Goal: Task Accomplishment & Management: Complete application form

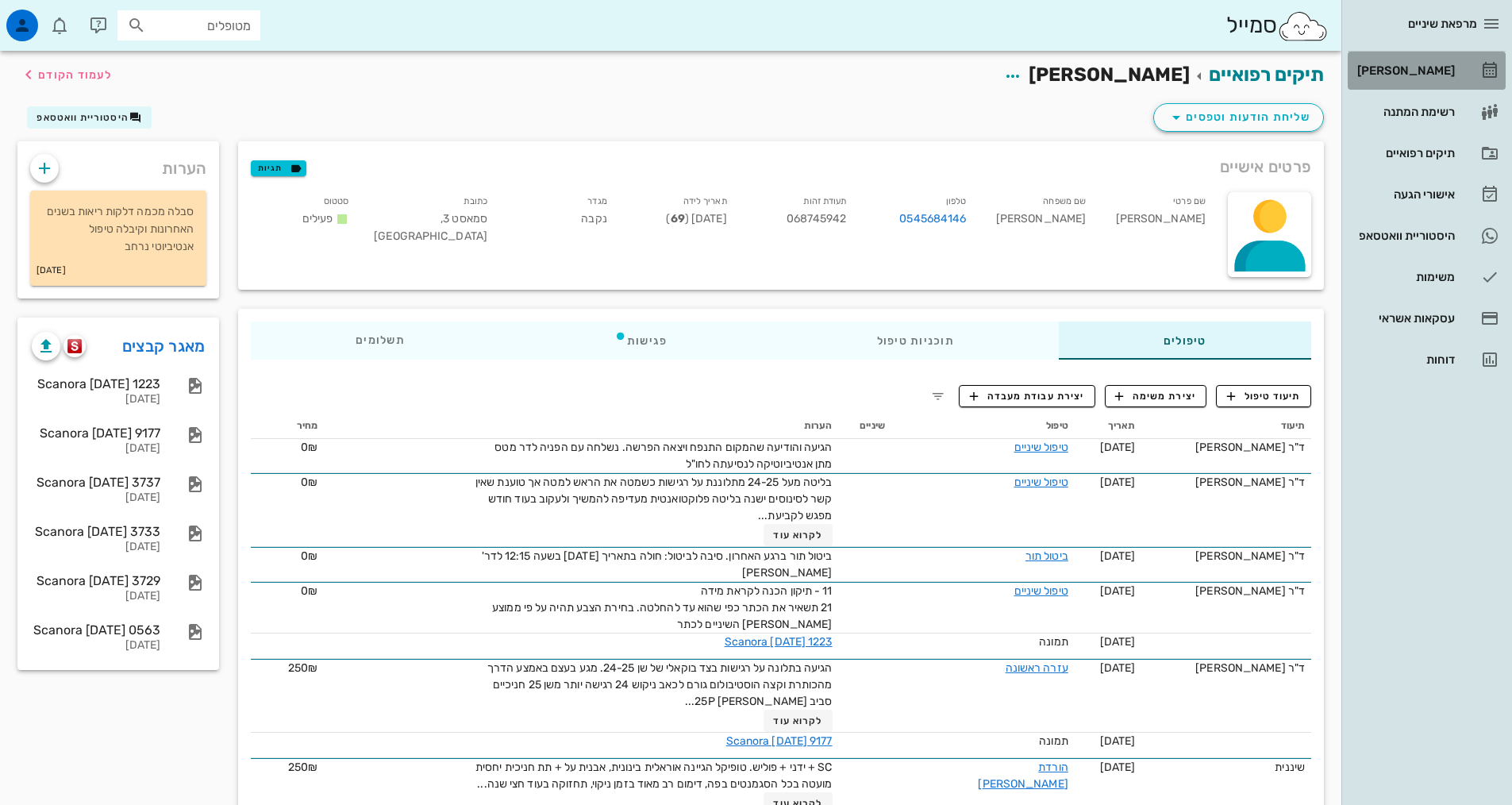
click at [1412, 70] on div "[PERSON_NAME]" at bounding box center [1404, 70] width 101 height 13
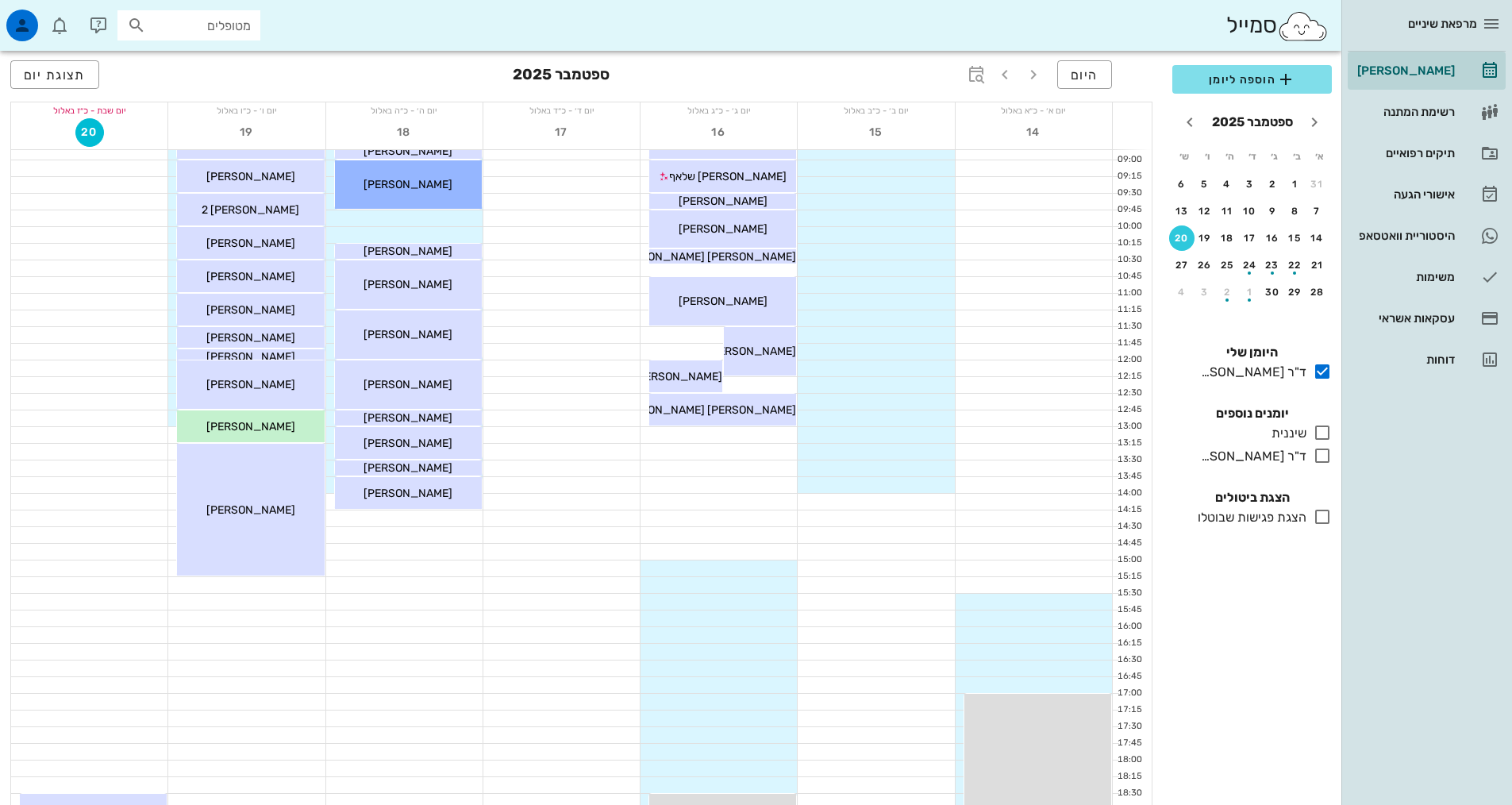
scroll to position [397, 0]
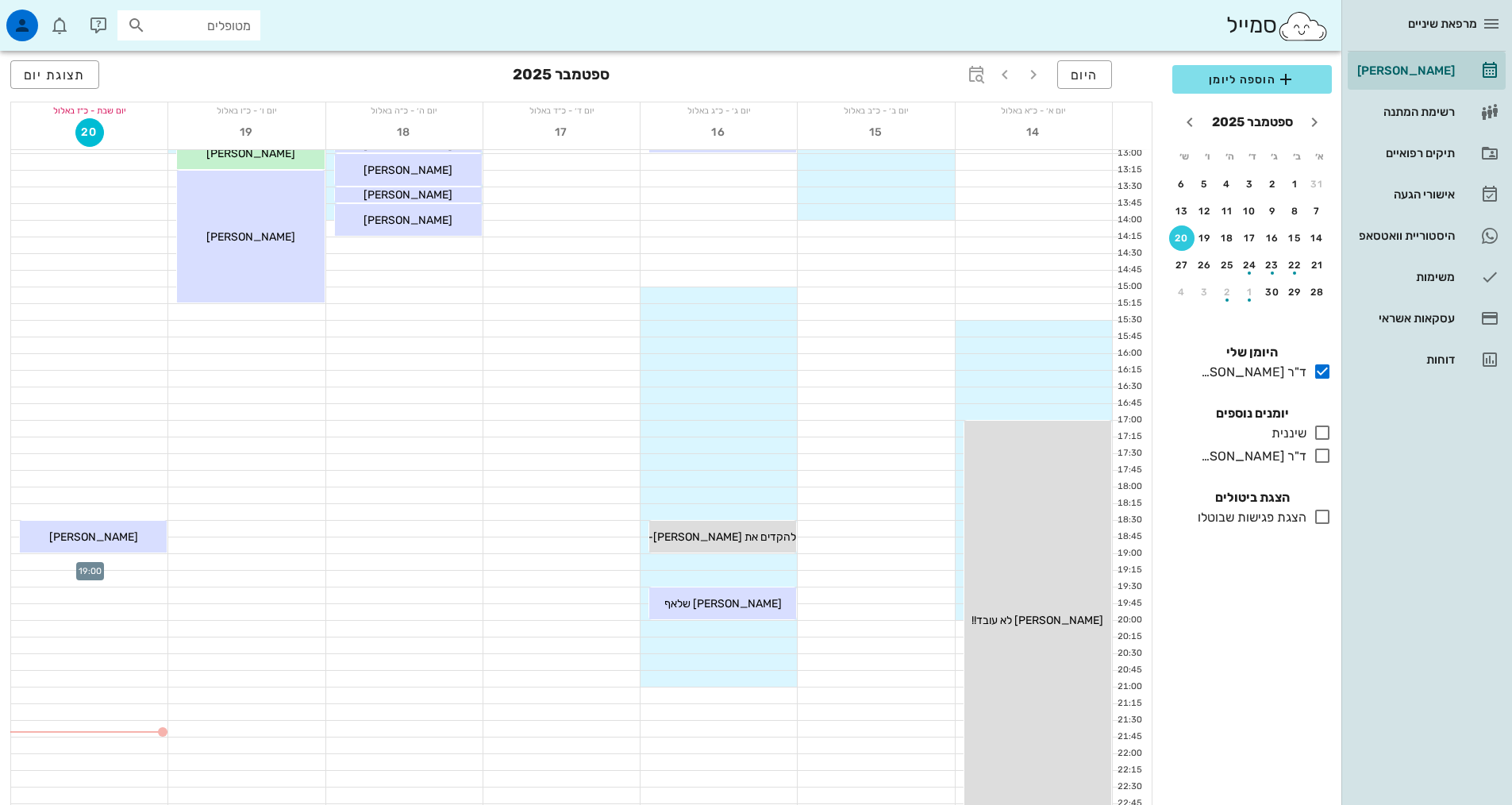
click at [135, 564] on div at bounding box center [89, 562] width 156 height 16
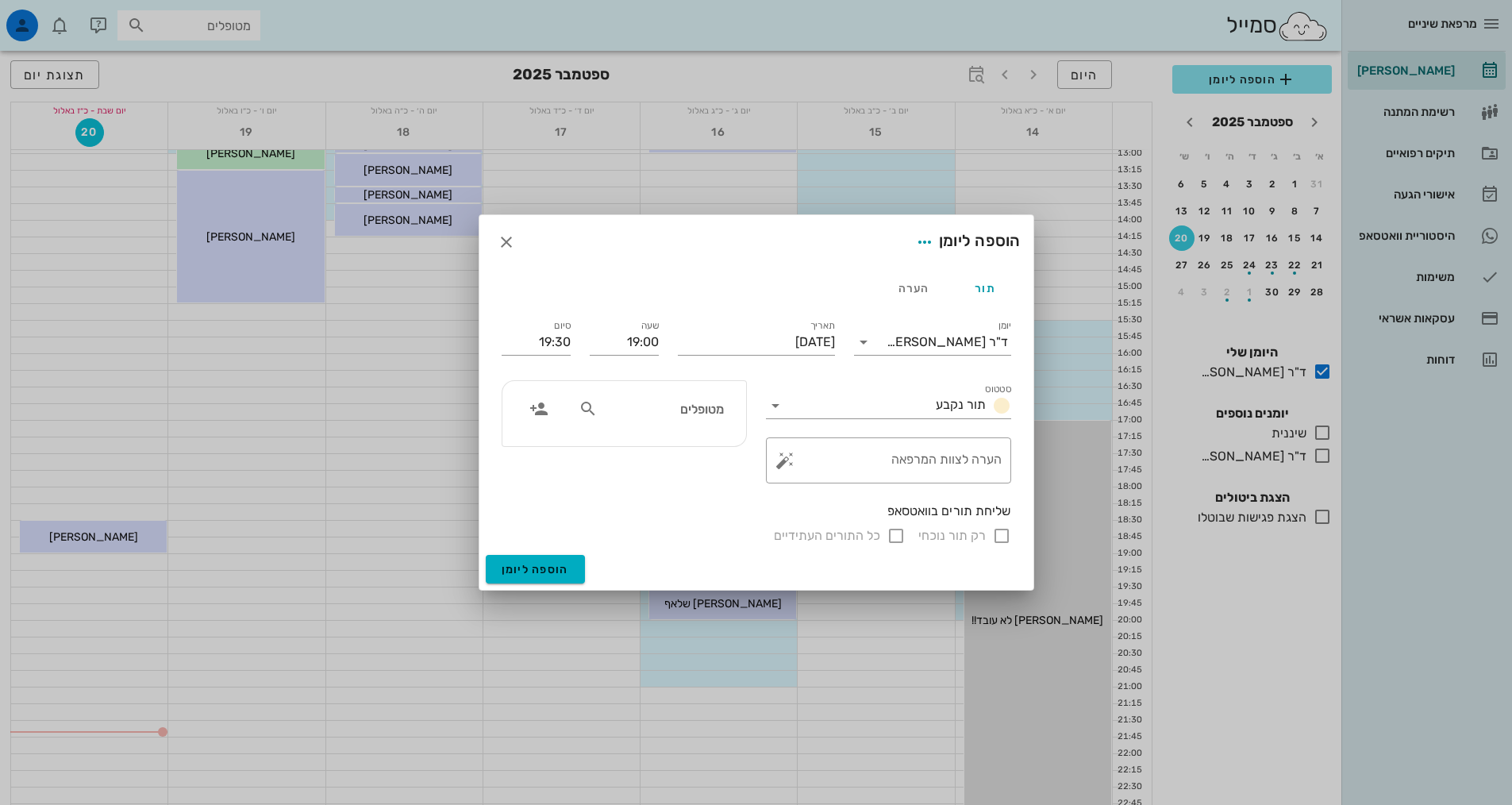
click at [691, 406] on input "מטופלים" at bounding box center [661, 409] width 122 height 20
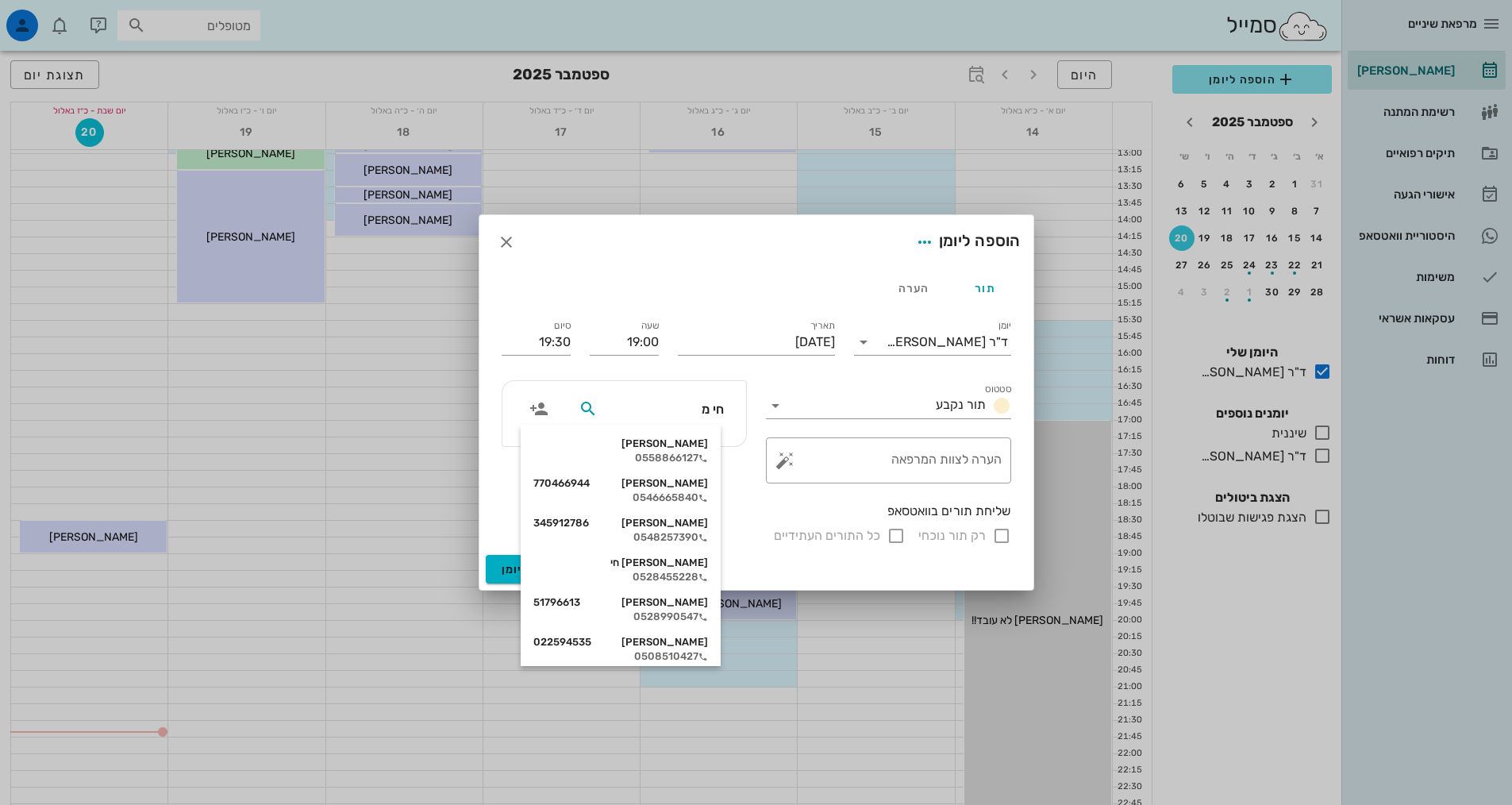
type input "חי מו"
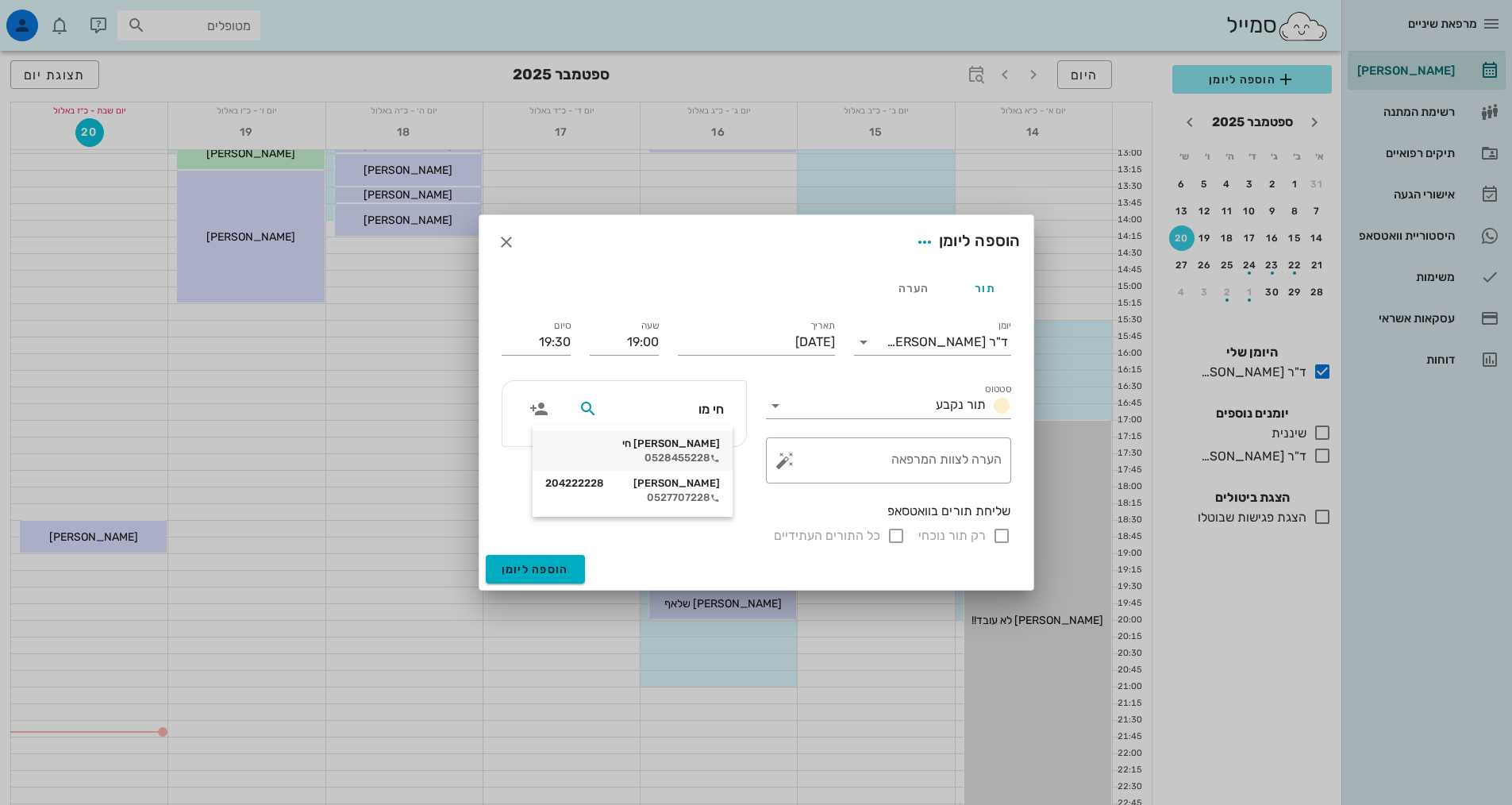
click at [690, 449] on div "[PERSON_NAME] חי" at bounding box center [632, 443] width 175 height 13
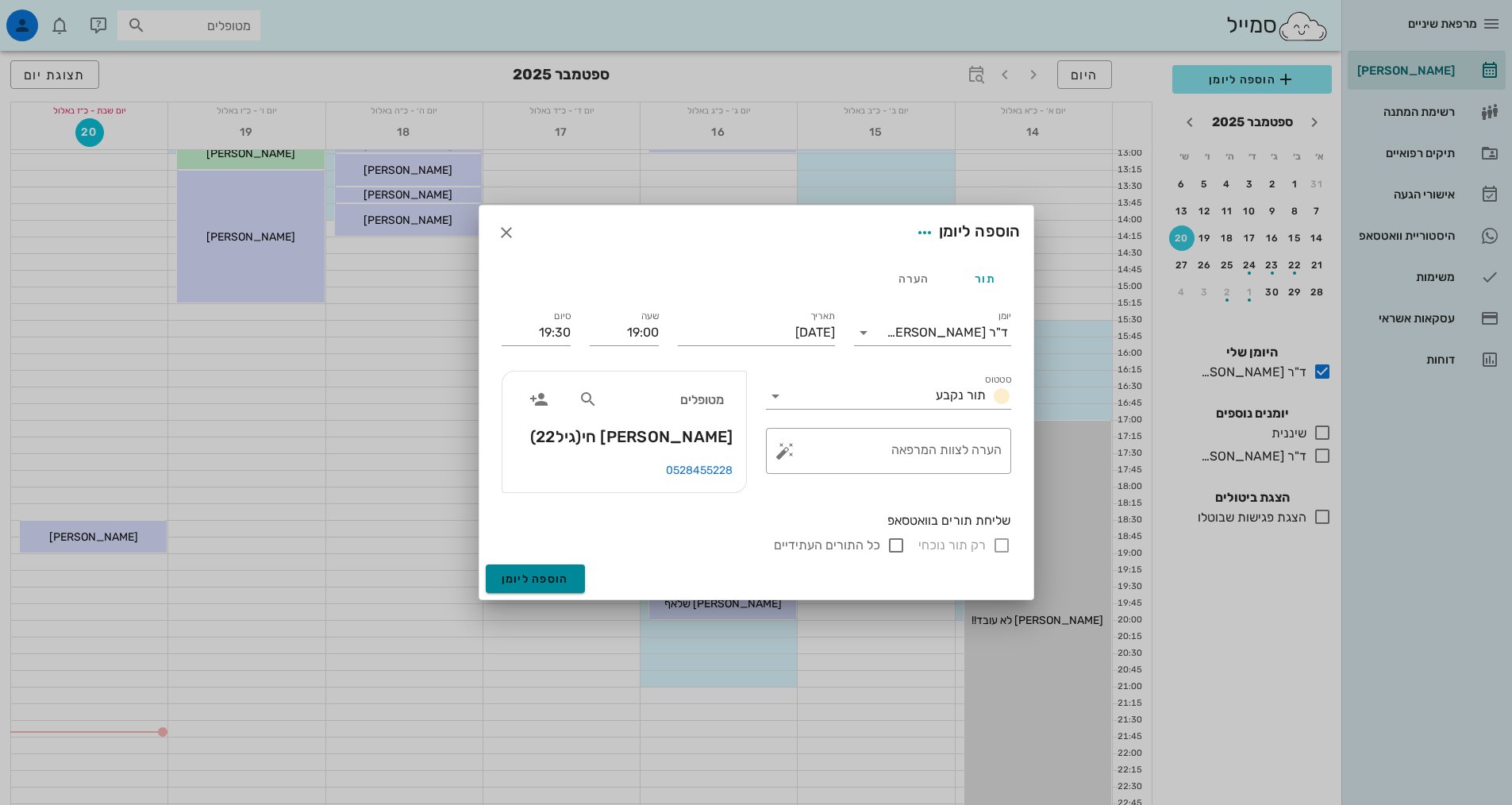
click at [533, 573] on span "הוספה ליומן" at bounding box center [536, 579] width 68 height 14
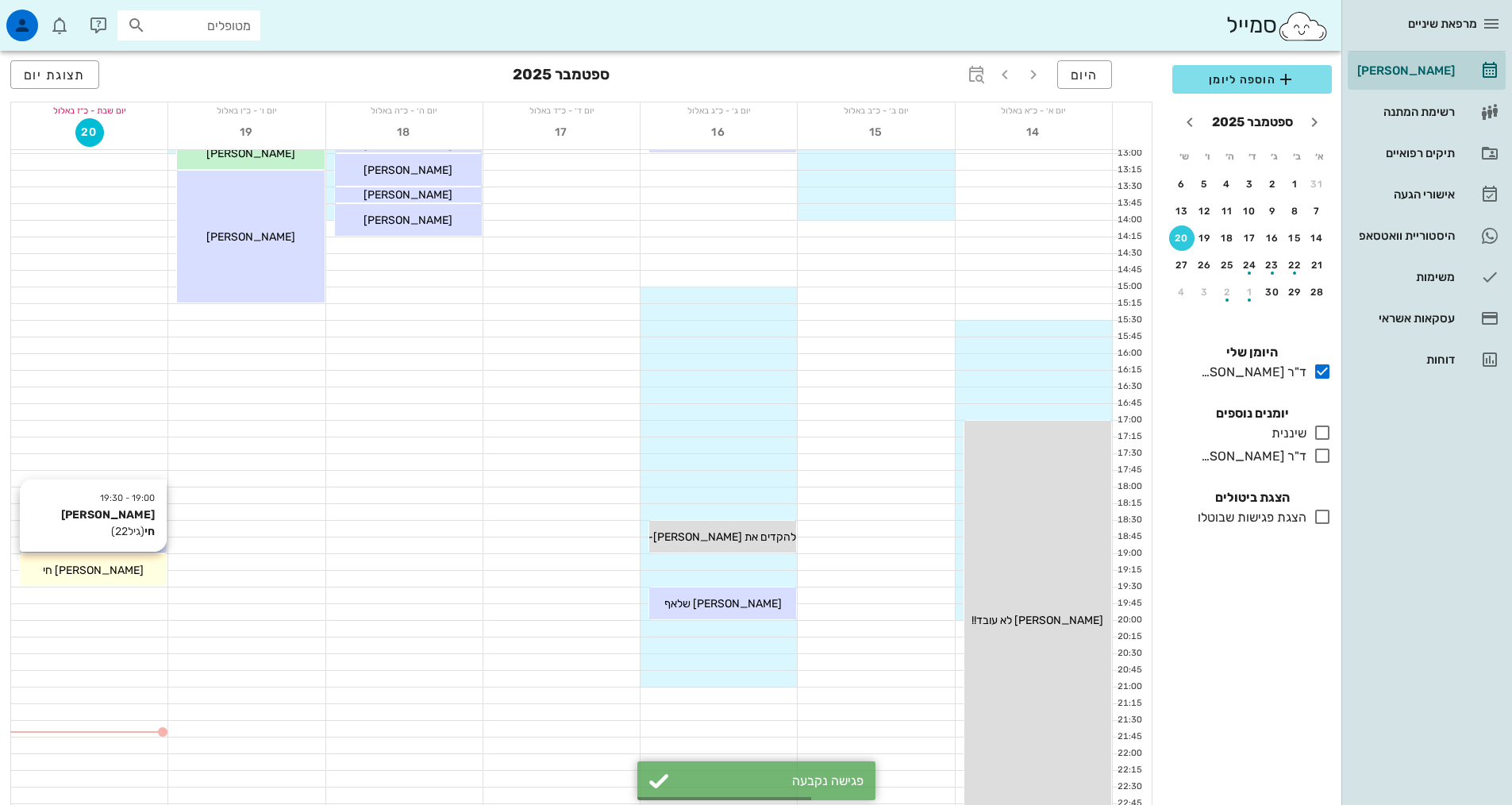
click at [98, 562] on div "[PERSON_NAME] חי" at bounding box center [93, 570] width 147 height 17
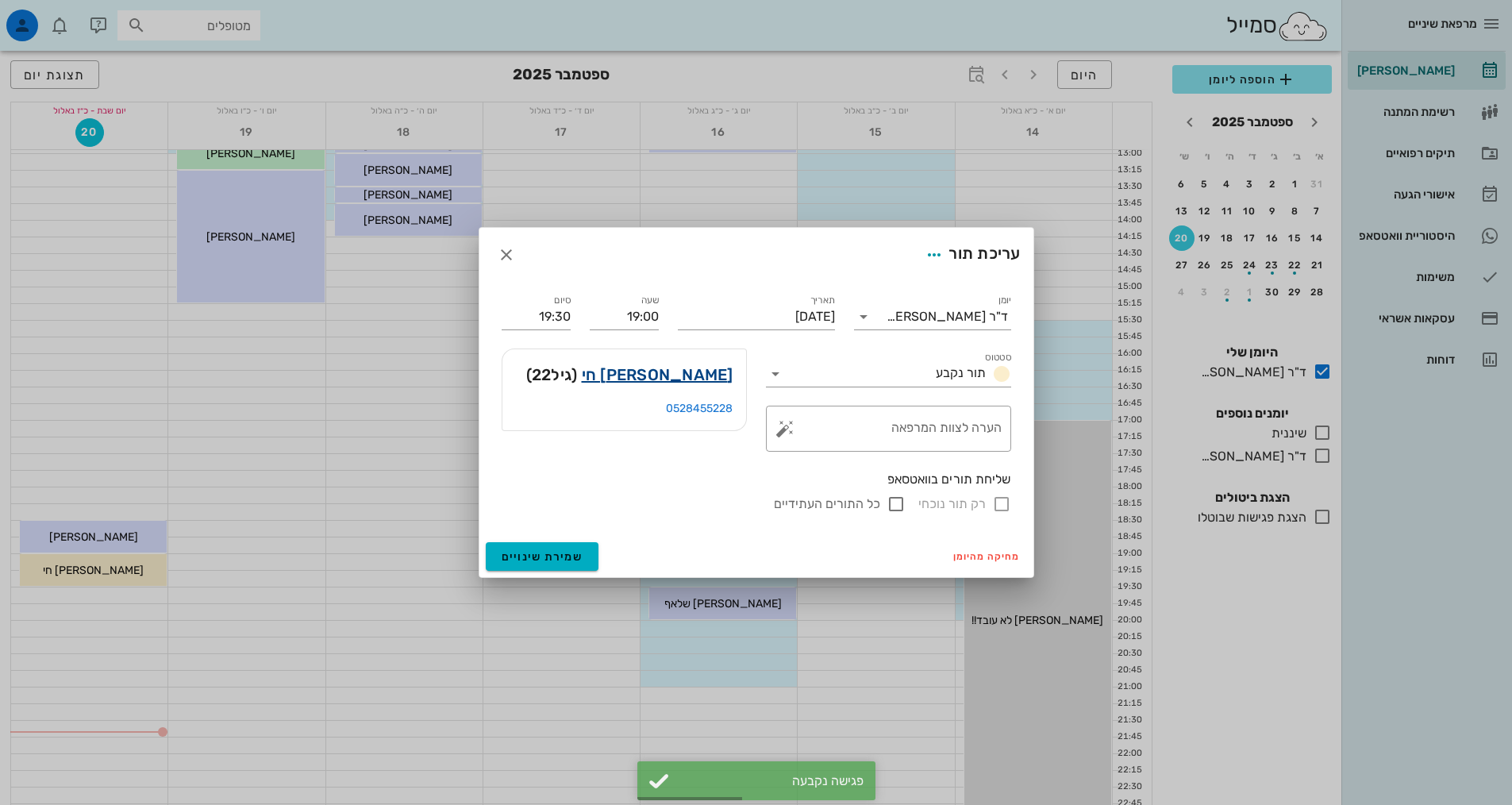
click at [695, 375] on link "[PERSON_NAME] חי" at bounding box center [657, 374] width 151 height 25
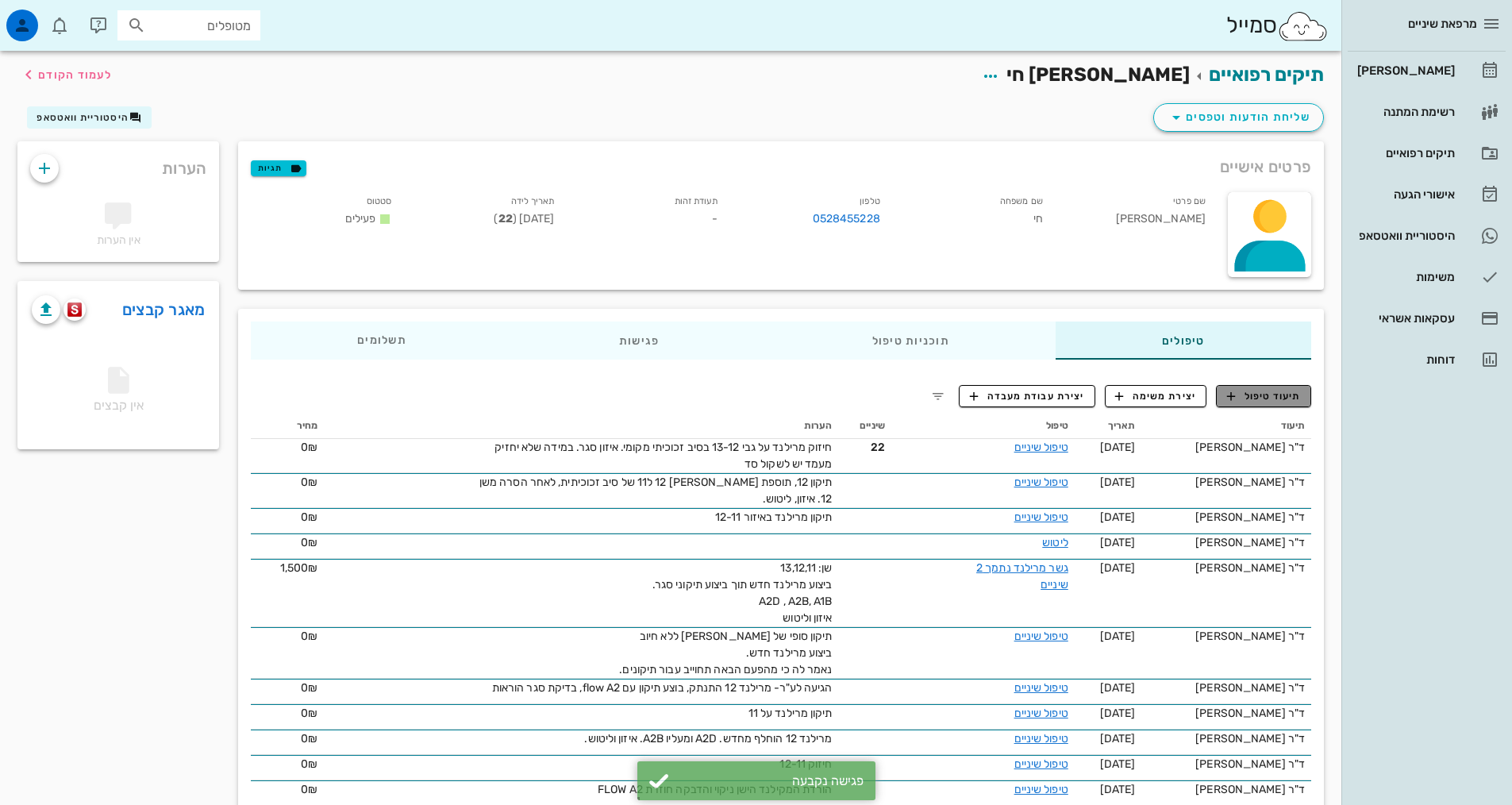
click at [1243, 400] on span "תיעוד טיפול" at bounding box center [1263, 395] width 73 height 14
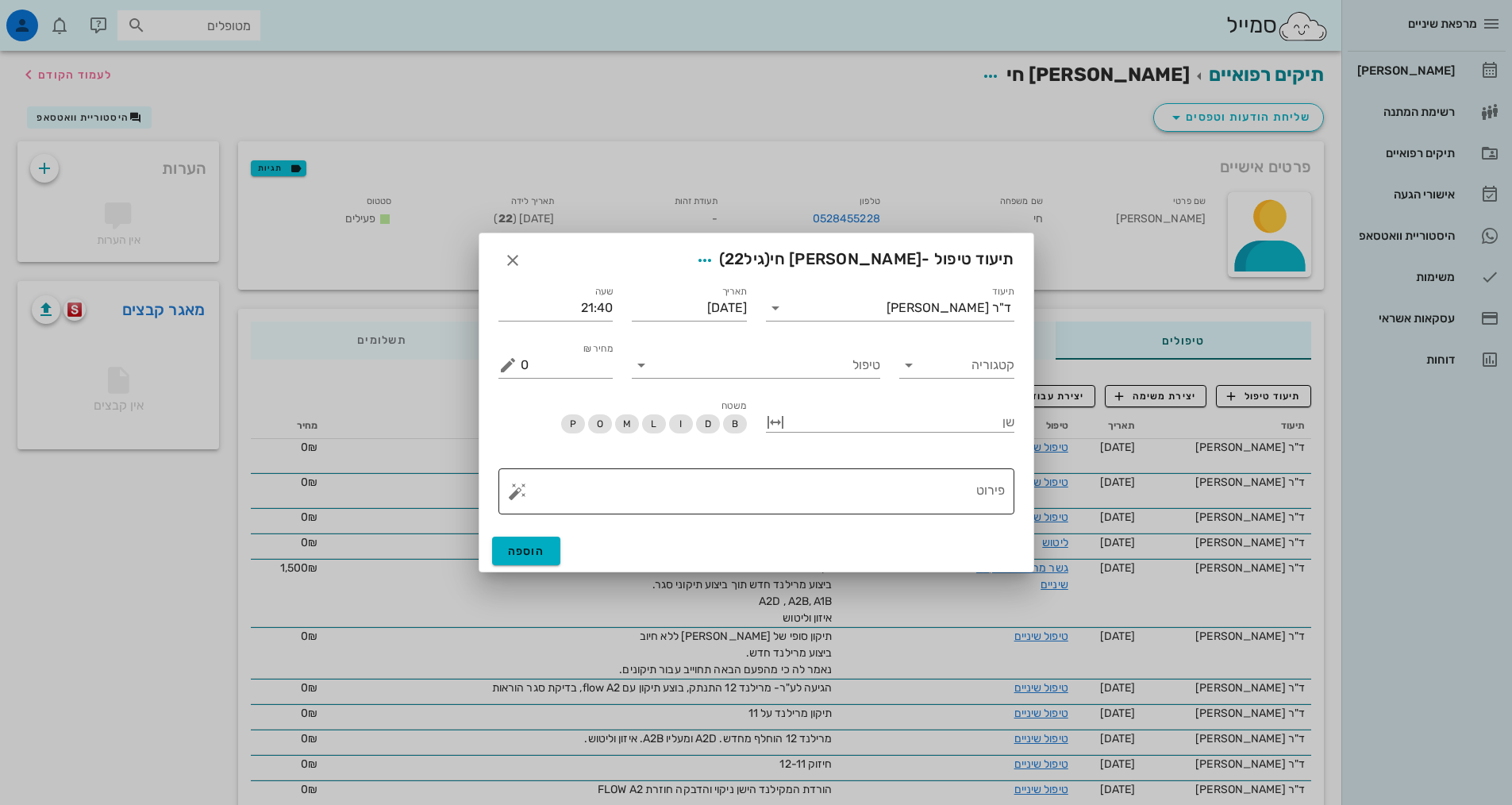
click at [918, 487] on textarea "פירוט" at bounding box center [762, 495] width 484 height 38
click at [858, 367] on input "טיפול" at bounding box center [767, 365] width 226 height 25
type input "טפלש"
click at [851, 404] on div "טיפול שיניים (טפלש)" at bounding box center [756, 402] width 223 height 15
click at [960, 412] on div at bounding box center [901, 421] width 226 height 20
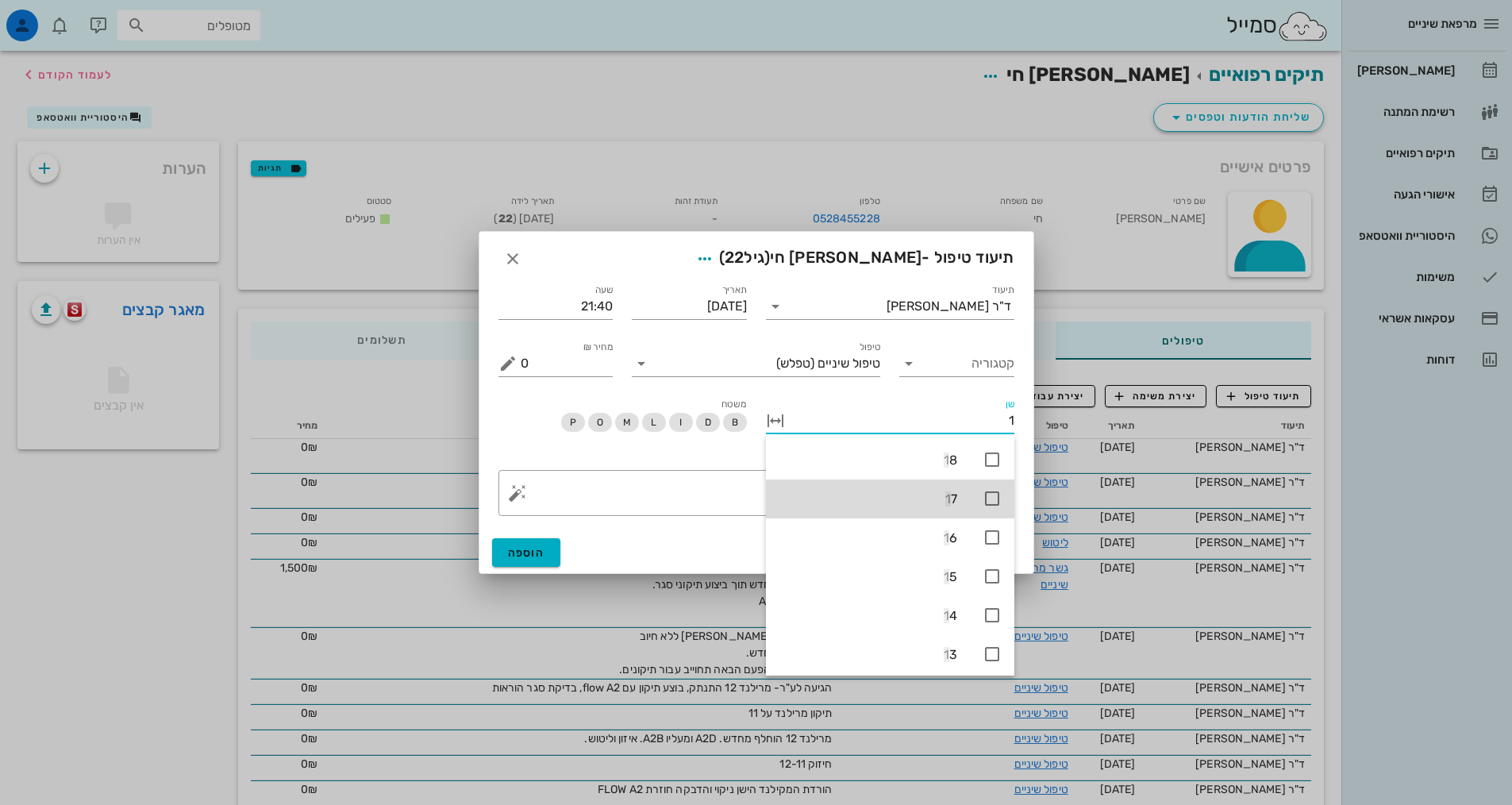
type input "12"
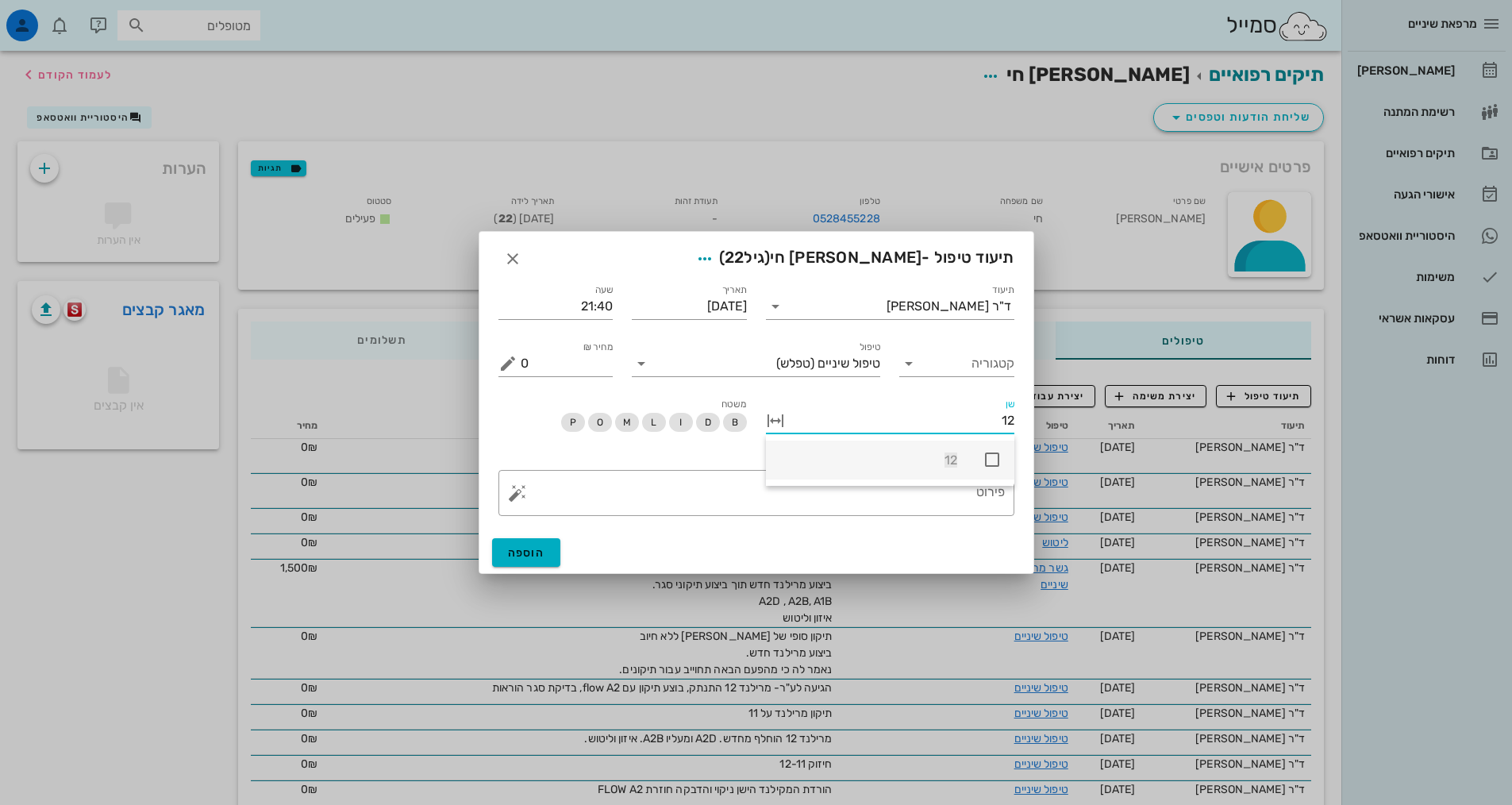
click at [993, 460] on icon at bounding box center [992, 460] width 19 height 19
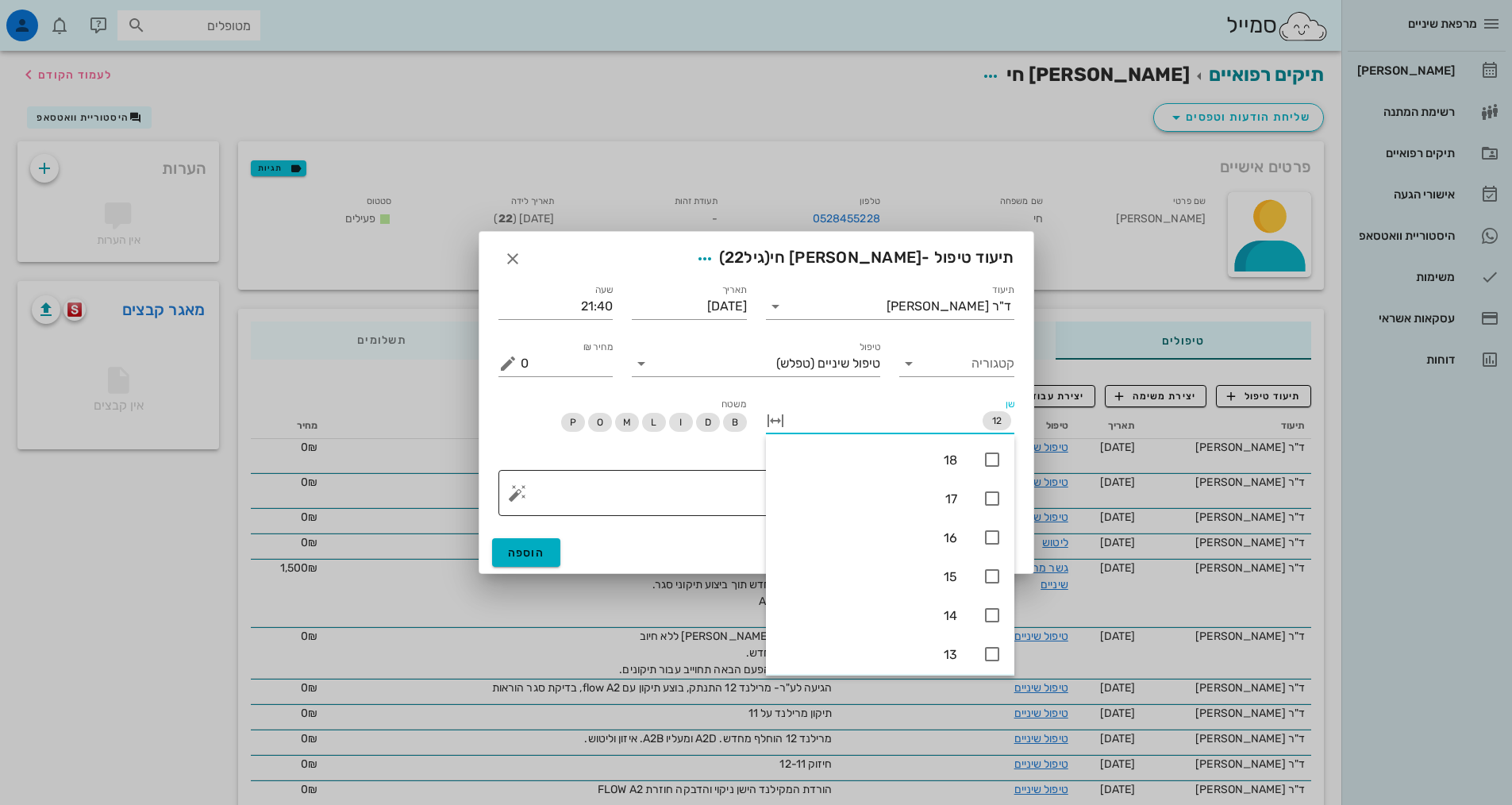
click at [743, 478] on textarea "פירוט" at bounding box center [762, 497] width 484 height 38
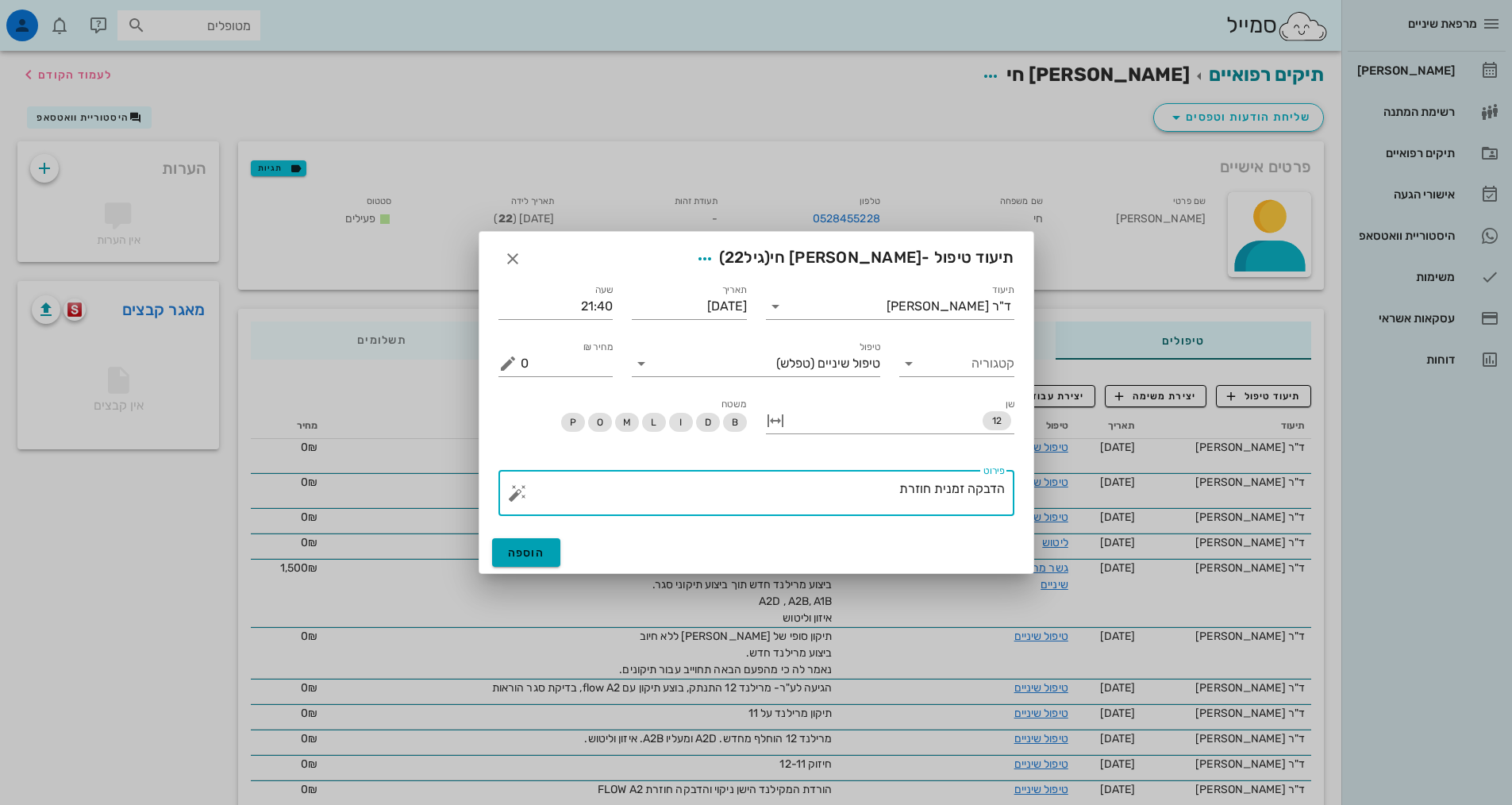
type textarea "הדבקה זמנית חוזרת"
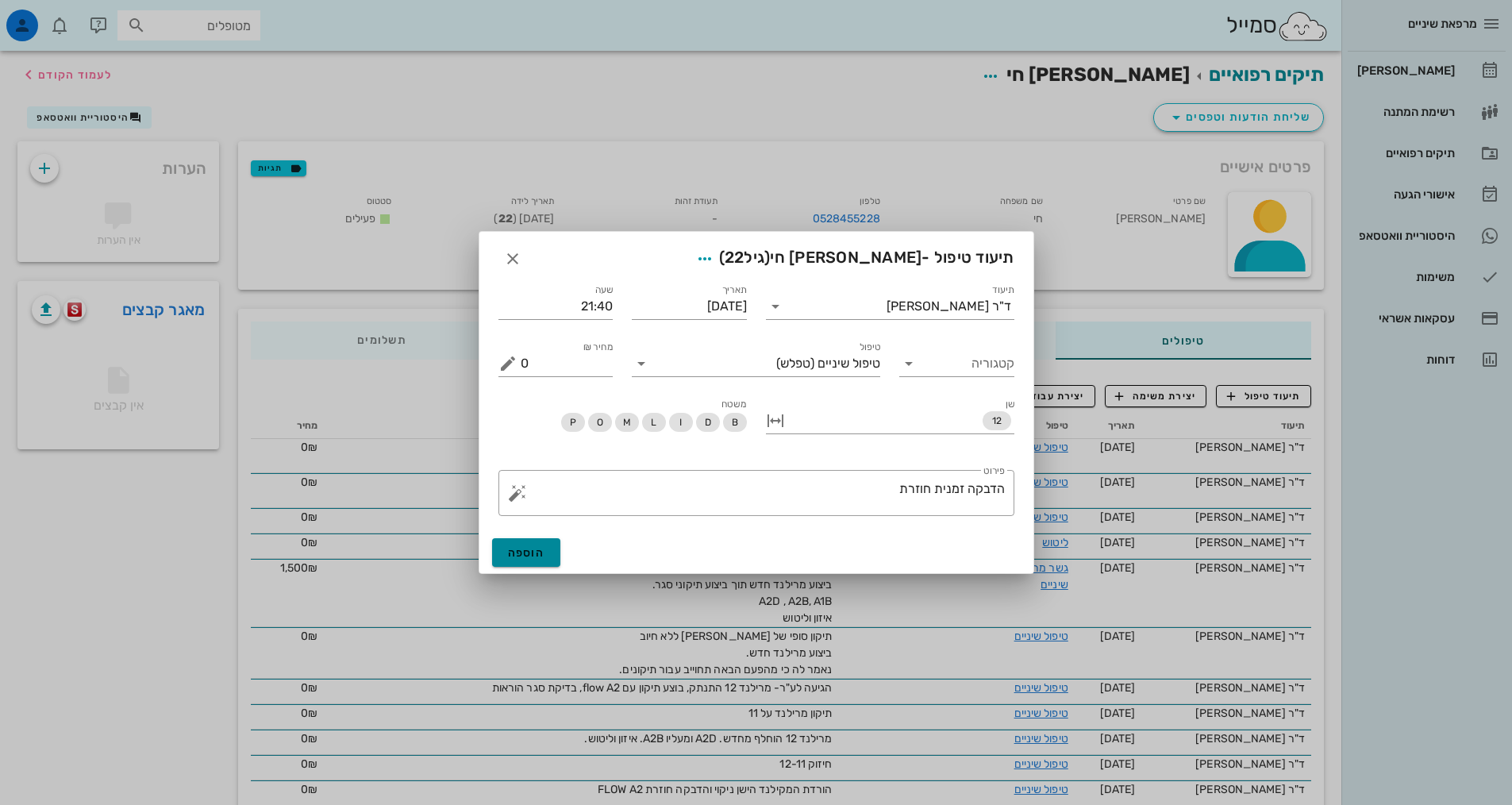
click at [531, 554] on span "הוספה" at bounding box center [526, 552] width 37 height 14
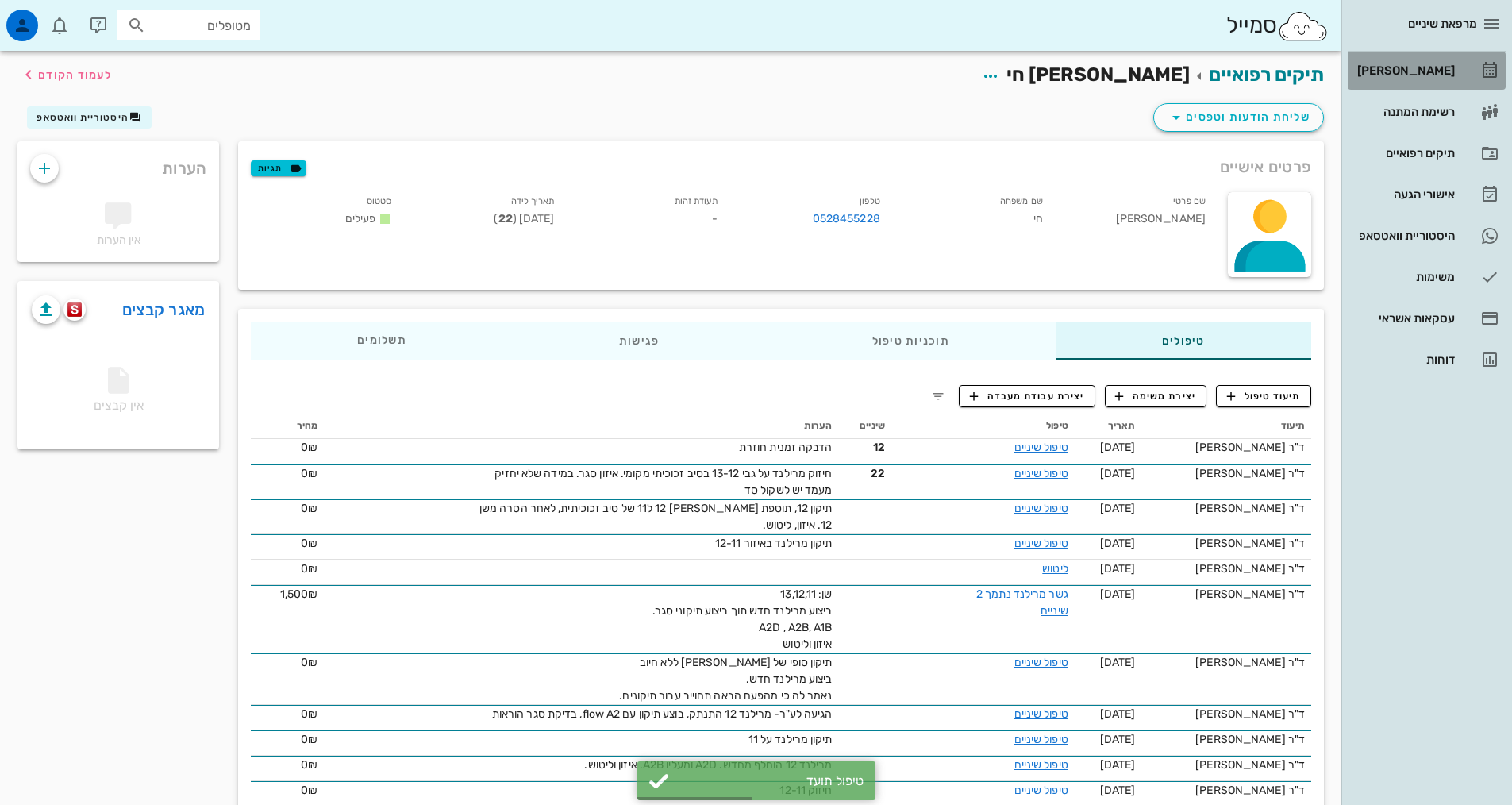
click at [1428, 68] on div "[PERSON_NAME]" at bounding box center [1404, 70] width 101 height 13
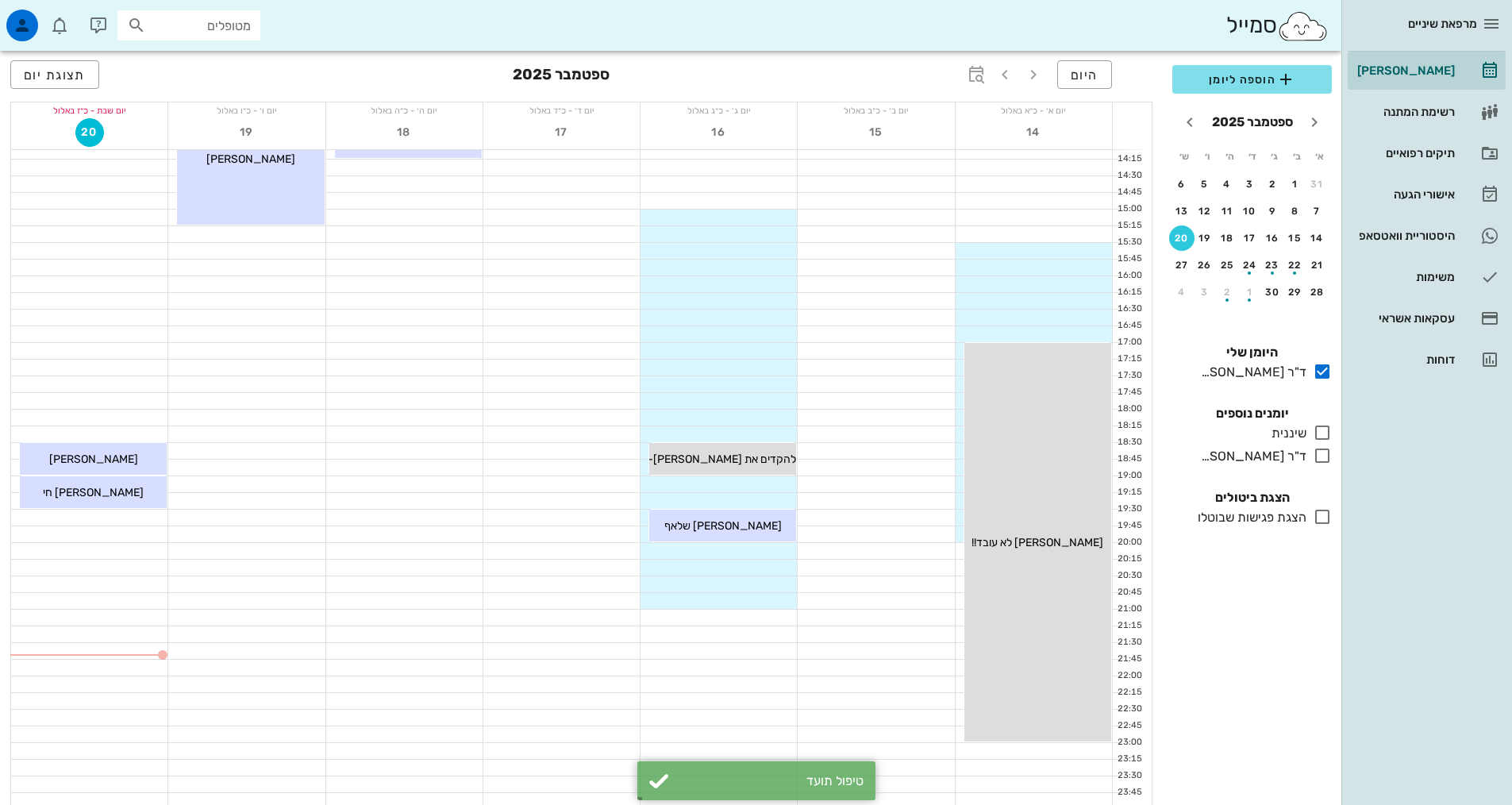
scroll to position [478, 0]
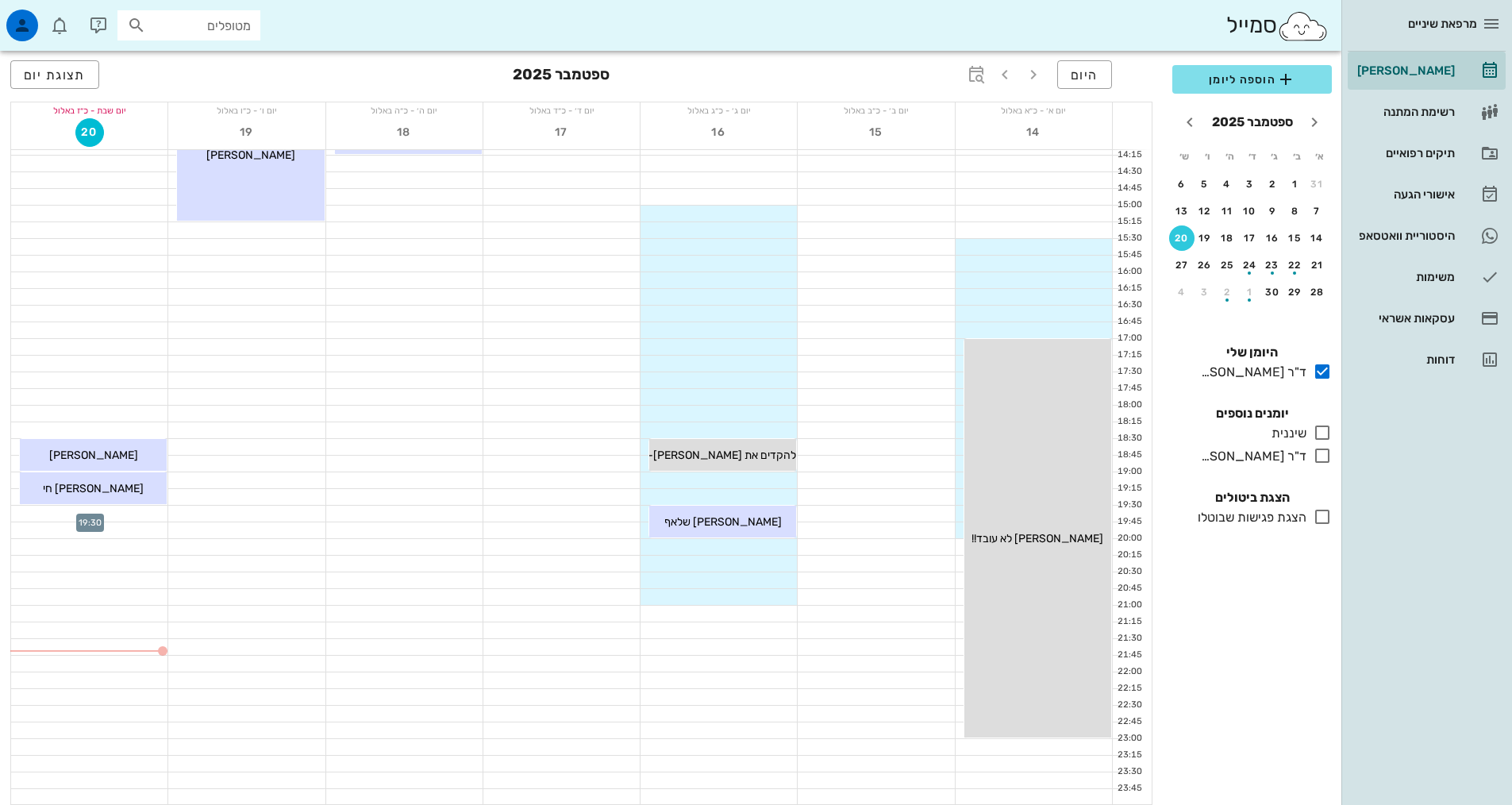
click at [141, 513] on div at bounding box center [89, 513] width 156 height 16
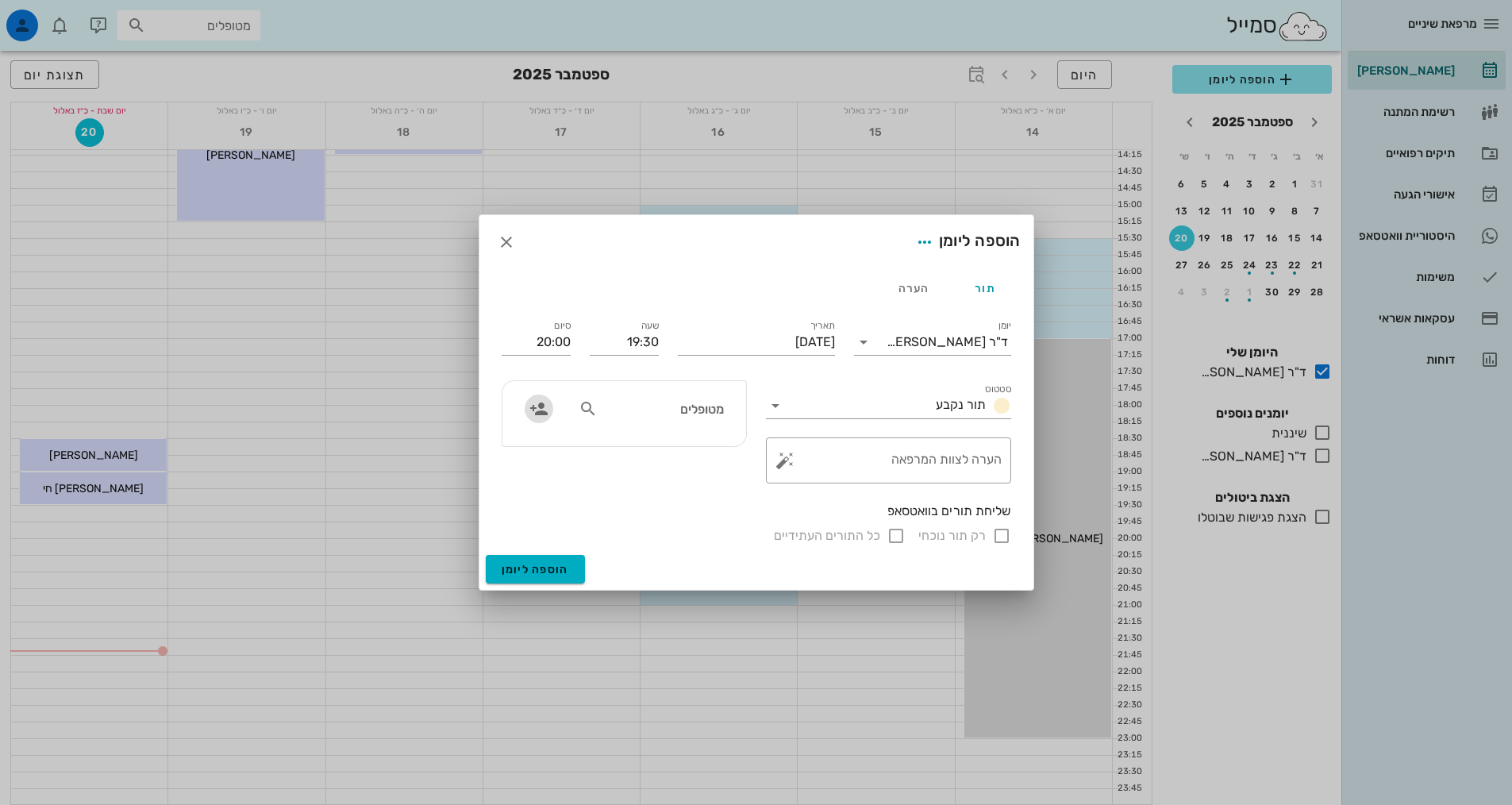
click at [541, 408] on icon "button" at bounding box center [539, 409] width 19 height 19
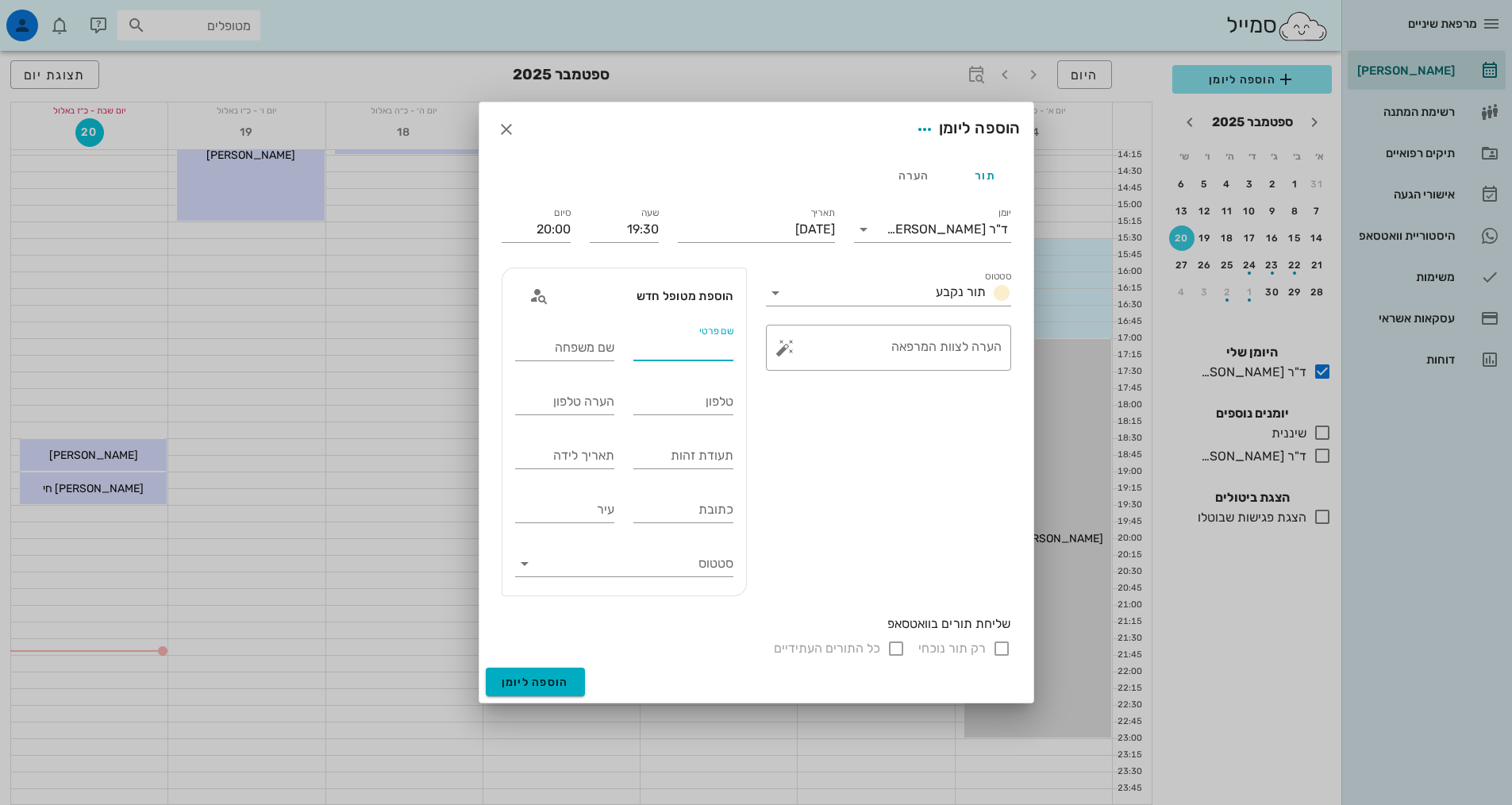
click at [726, 343] on div "שם פרטי" at bounding box center [683, 347] width 100 height 25
type input "[PERSON_NAME]"
click at [570, 349] on input "שם משפחה" at bounding box center [565, 347] width 100 height 25
type input "[PERSON_NAME]"
click at [701, 410] on input "טלפון" at bounding box center [683, 401] width 100 height 25
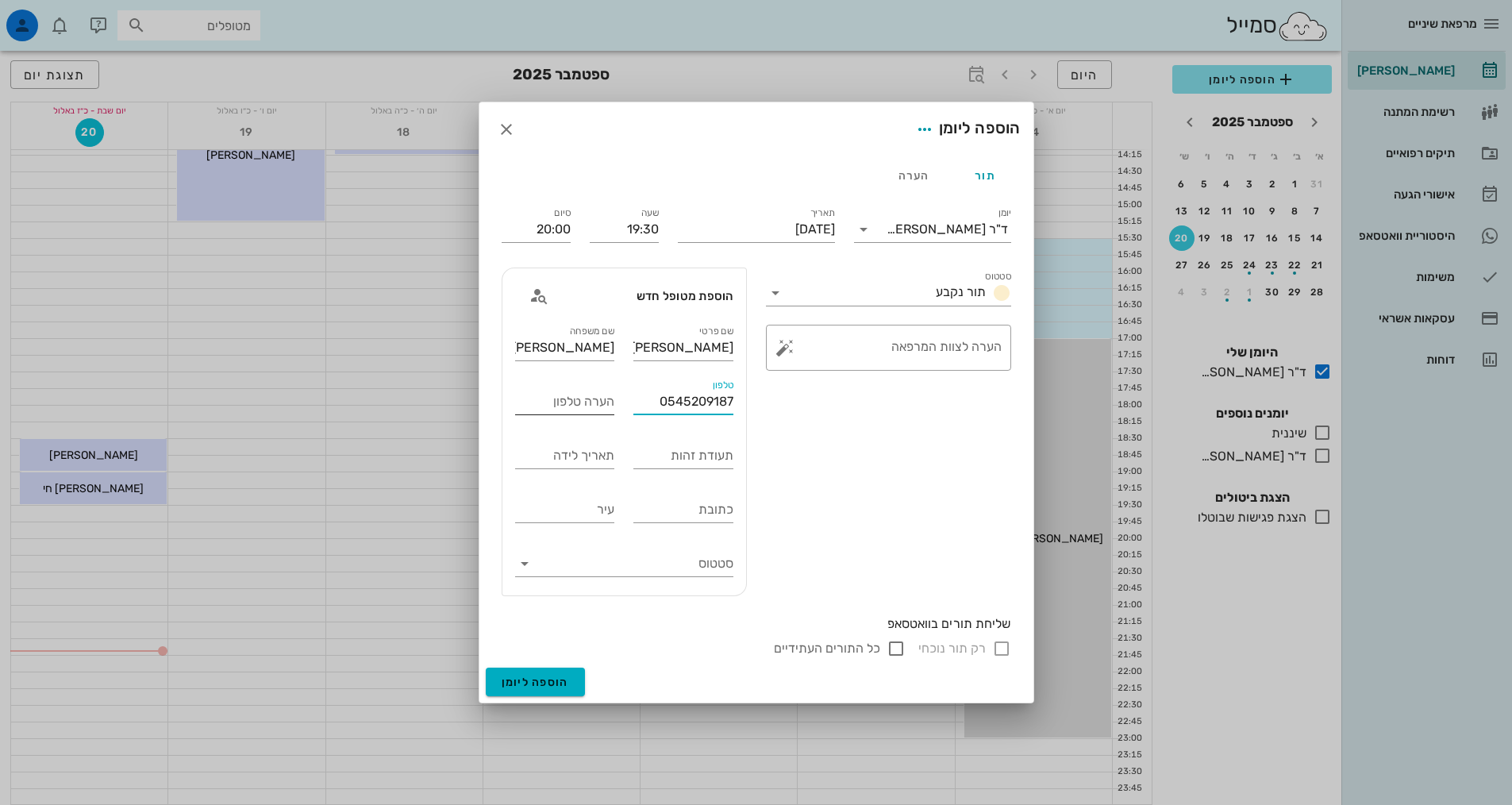
type input "0545209187"
click at [590, 391] on div "הערה טלפון" at bounding box center [565, 401] width 100 height 25
type input "[PERSON_NAME]"
click at [668, 462] on input "תעודת זהות" at bounding box center [683, 455] width 100 height 25
type input "335025128"
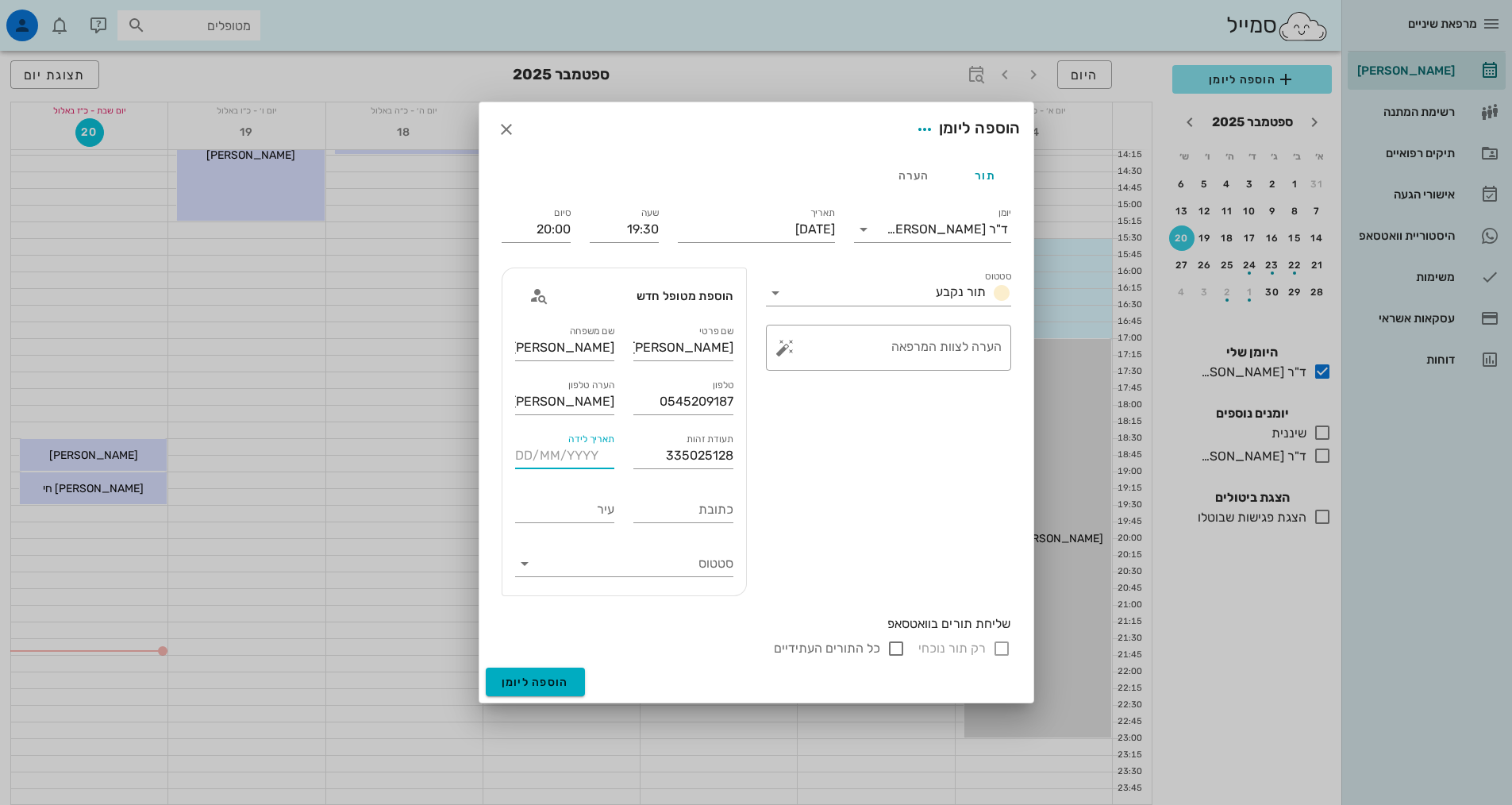
click at [601, 443] on div "תאריך לידה" at bounding box center [565, 455] width 100 height 25
type input "[DATE]"
click at [559, 509] on input "עיר" at bounding box center [565, 509] width 100 height 25
type input "[GEOGRAPHIC_DATA]"
click at [532, 678] on span "הוספה ליומן" at bounding box center [536, 682] width 68 height 14
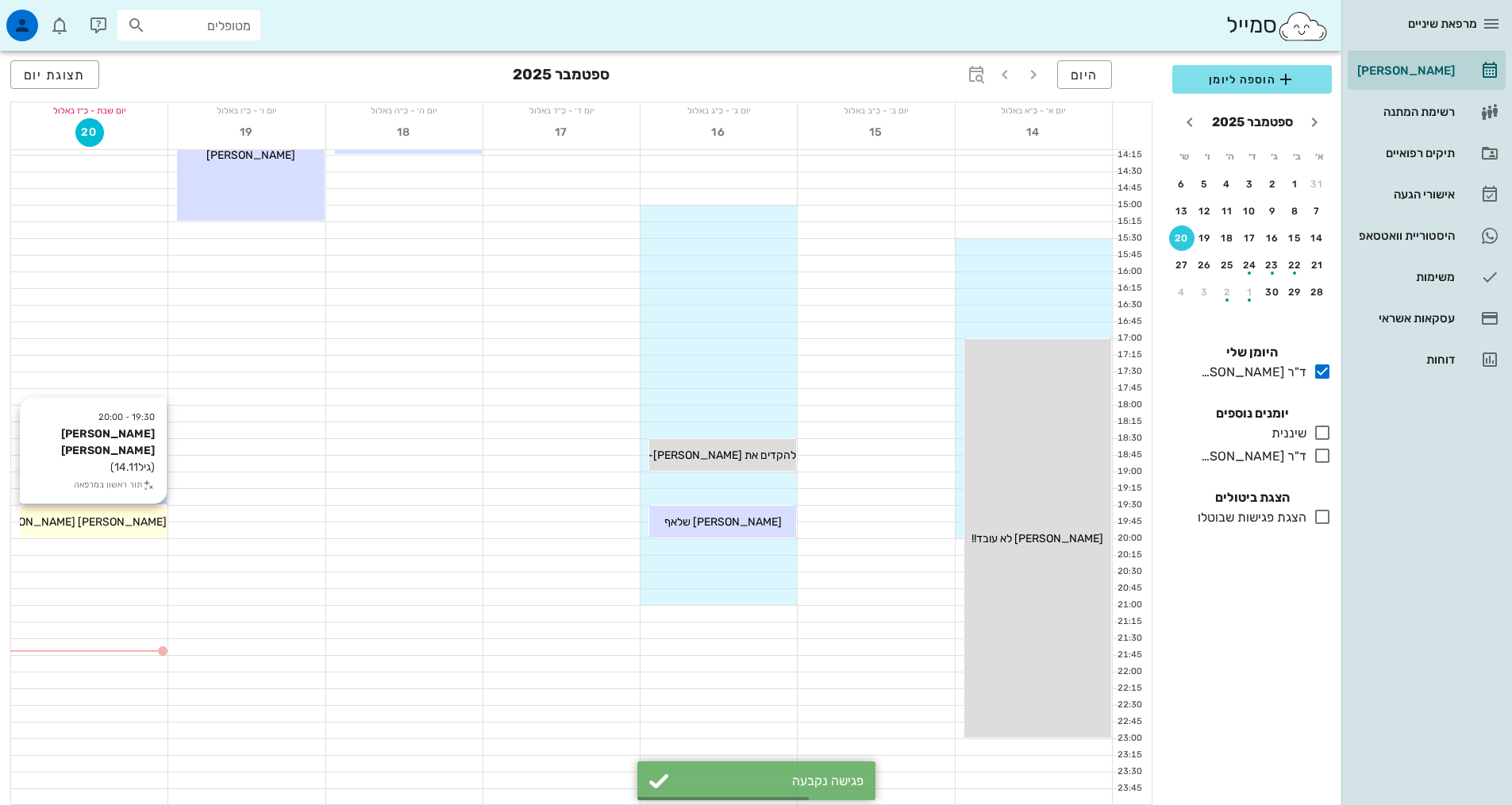
click at [139, 526] on div "[PERSON_NAME] [PERSON_NAME]" at bounding box center [93, 522] width 147 height 17
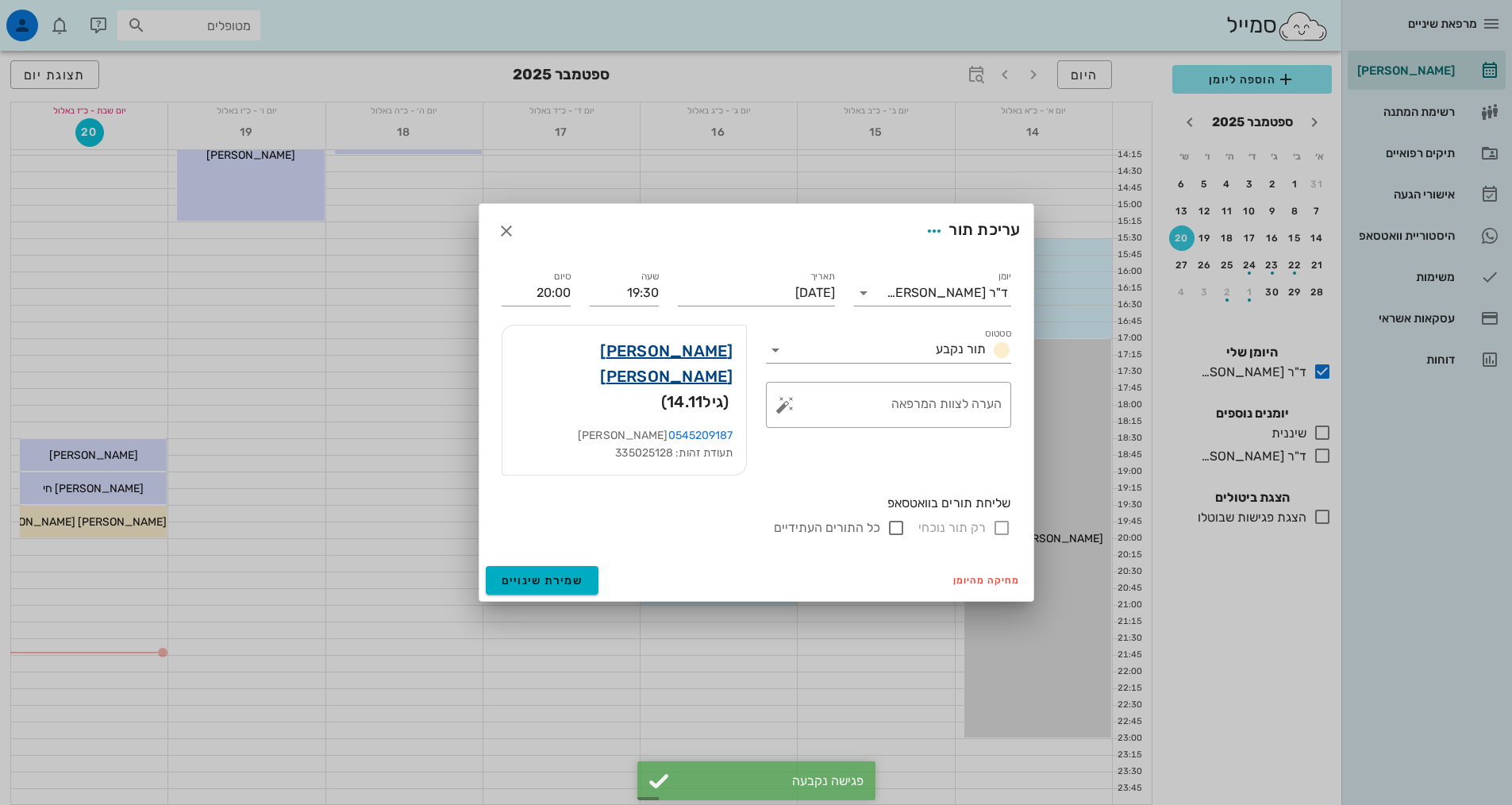
click at [713, 379] on link "[PERSON_NAME] [PERSON_NAME]" at bounding box center [624, 363] width 218 height 51
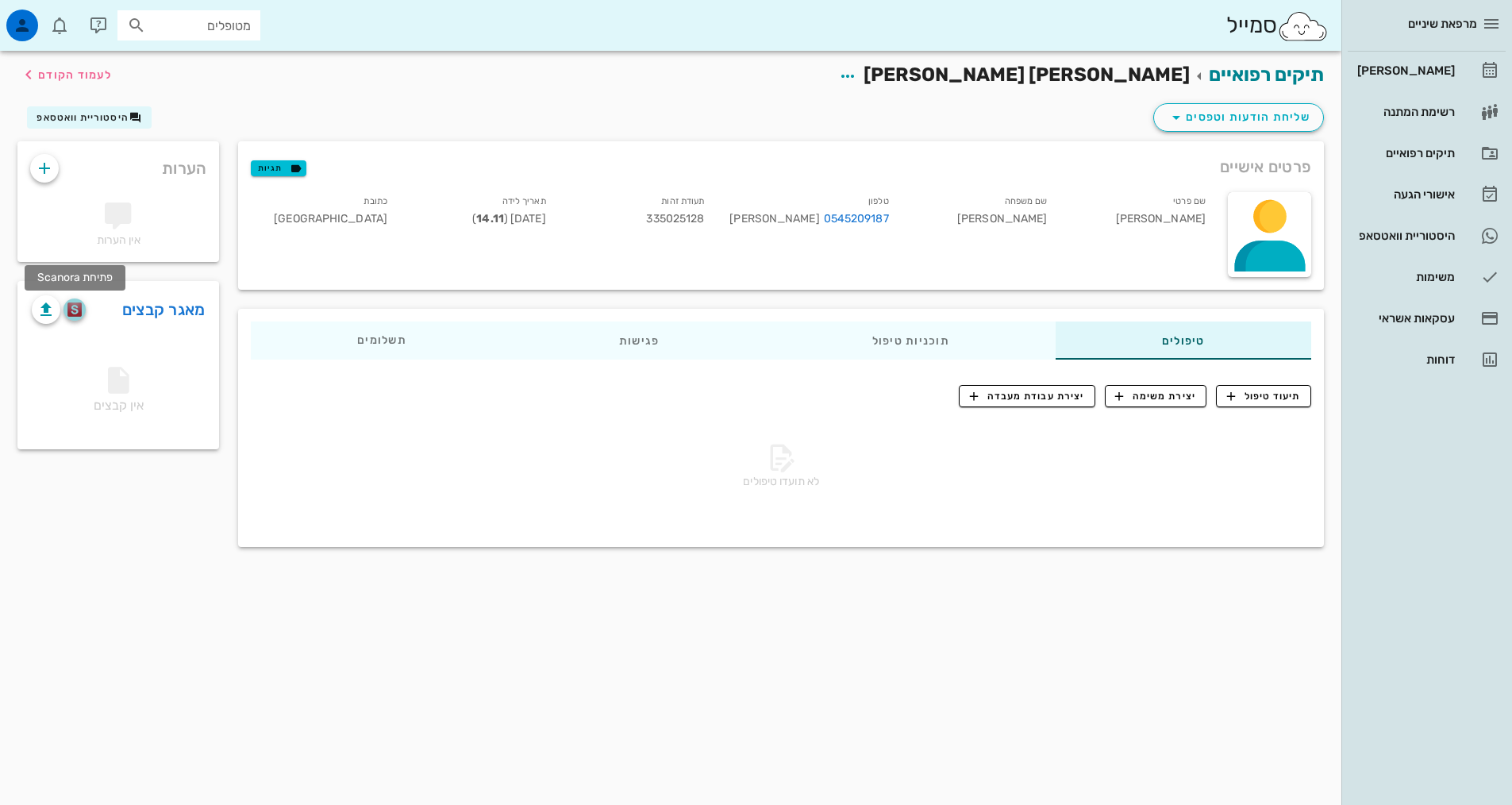
click at [79, 309] on img "button" at bounding box center [75, 309] width 15 height 14
